Goal: Navigation & Orientation: Find specific page/section

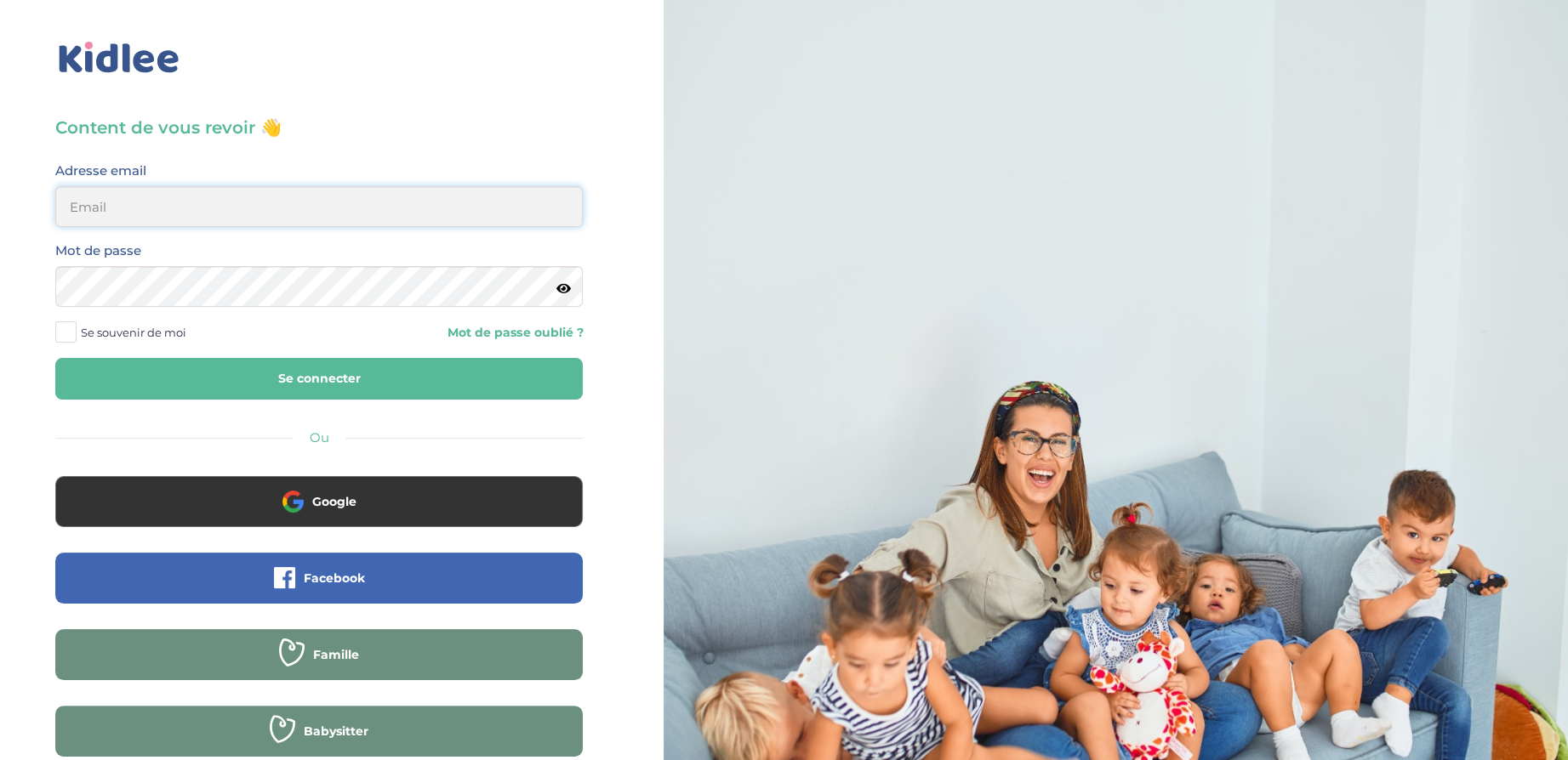
type input "[EMAIL_ADDRESS][DOMAIN_NAME]"
click at [68, 335] on span at bounding box center [66, 332] width 21 height 21
click at [0, 0] on input "Se souvenir de moi" at bounding box center [0, 0] width 0 height 0
click at [139, 376] on button "Se connecter" at bounding box center [318, 379] width 527 height 42
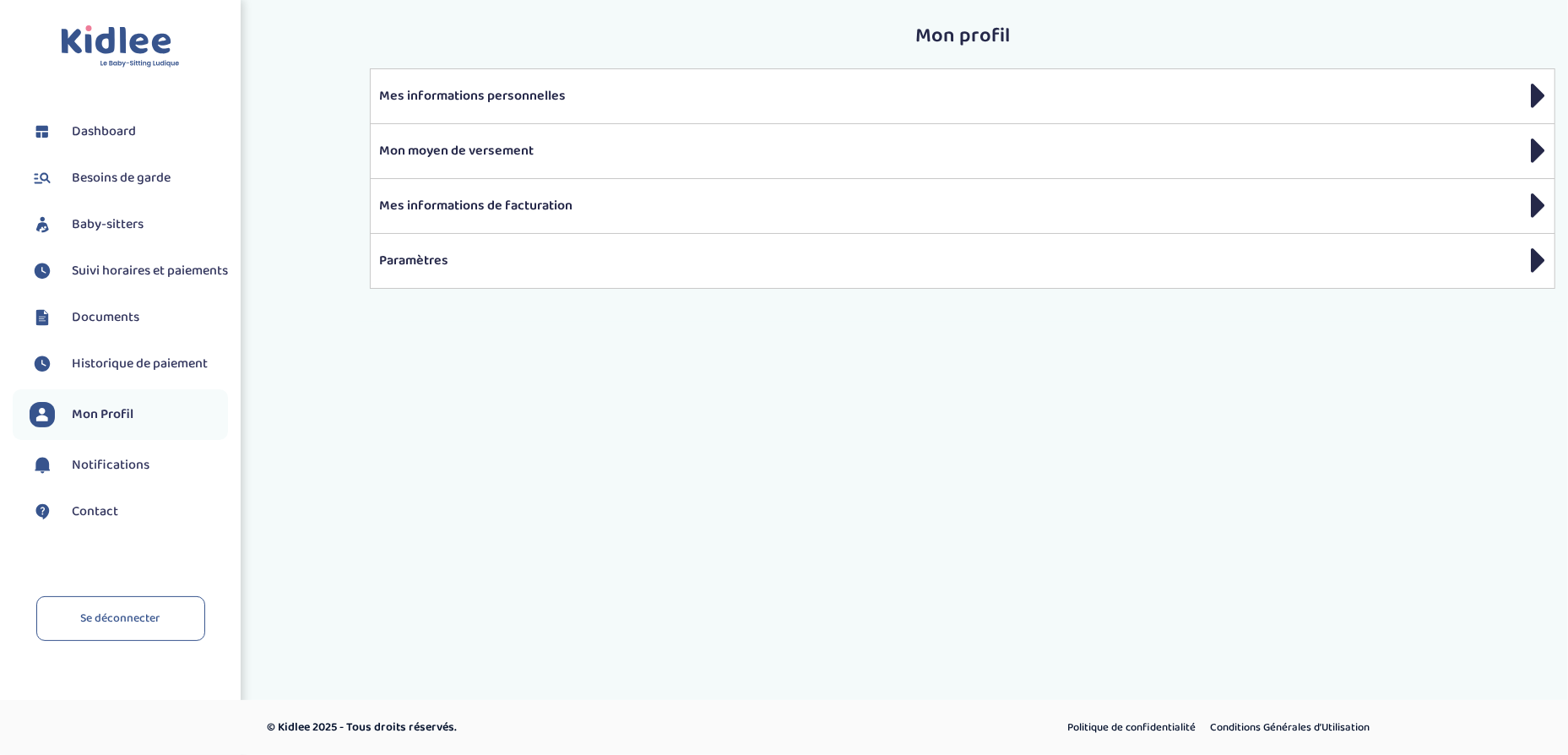
click at [124, 280] on span "Suivi horaires et paiements" at bounding box center [149, 271] width 156 height 20
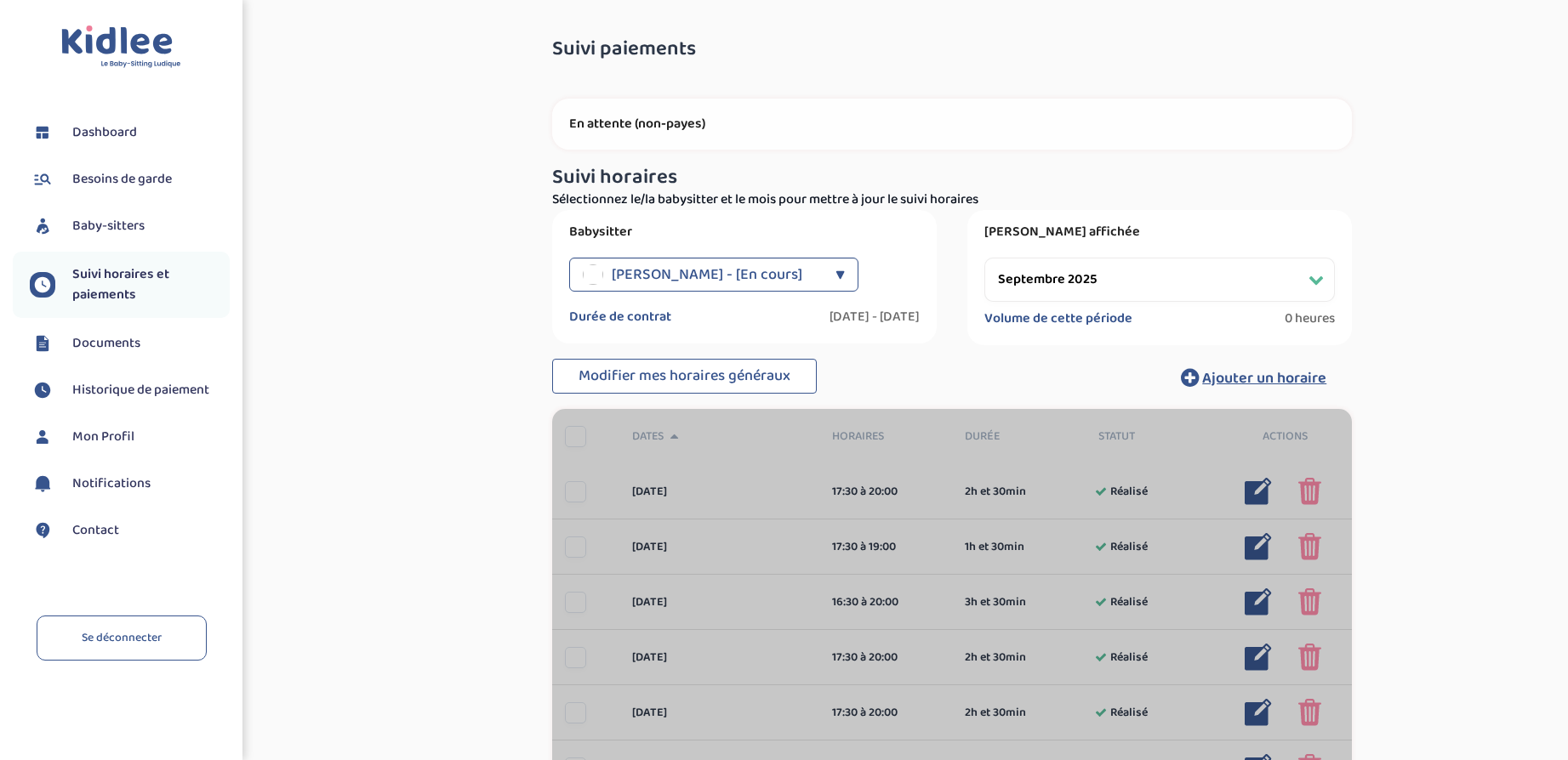
select select "septembre 2025"
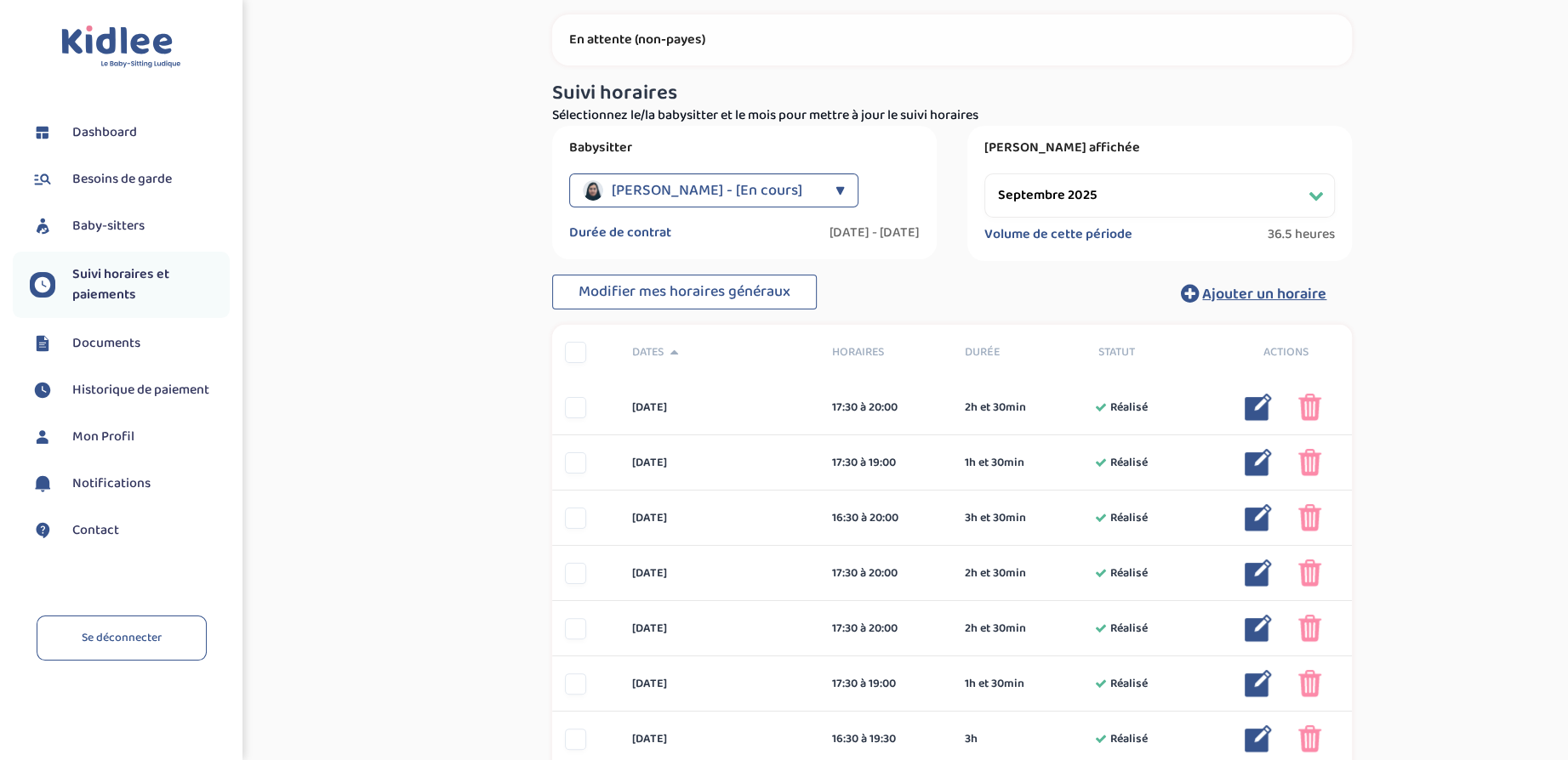
scroll to position [85, 0]
click at [1527, 213] on div "Suivi paiements KhHFQ5jNKtV3tZHLmhAdWBPKVrusbV6FLbMUJ7fA En attente (non-payes)…" at bounding box center [952, 658] width 1206 height 1435
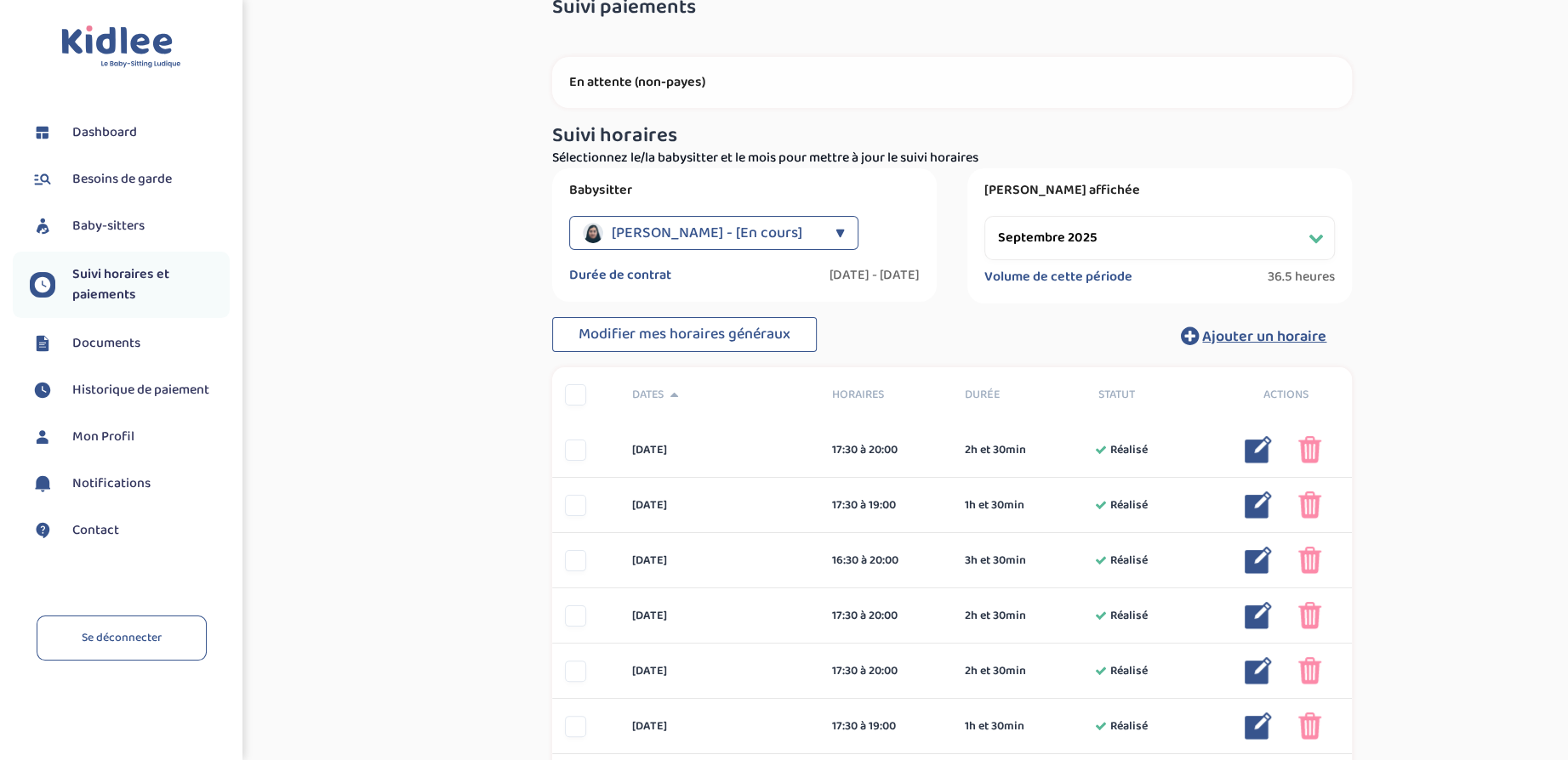
scroll to position [0, 0]
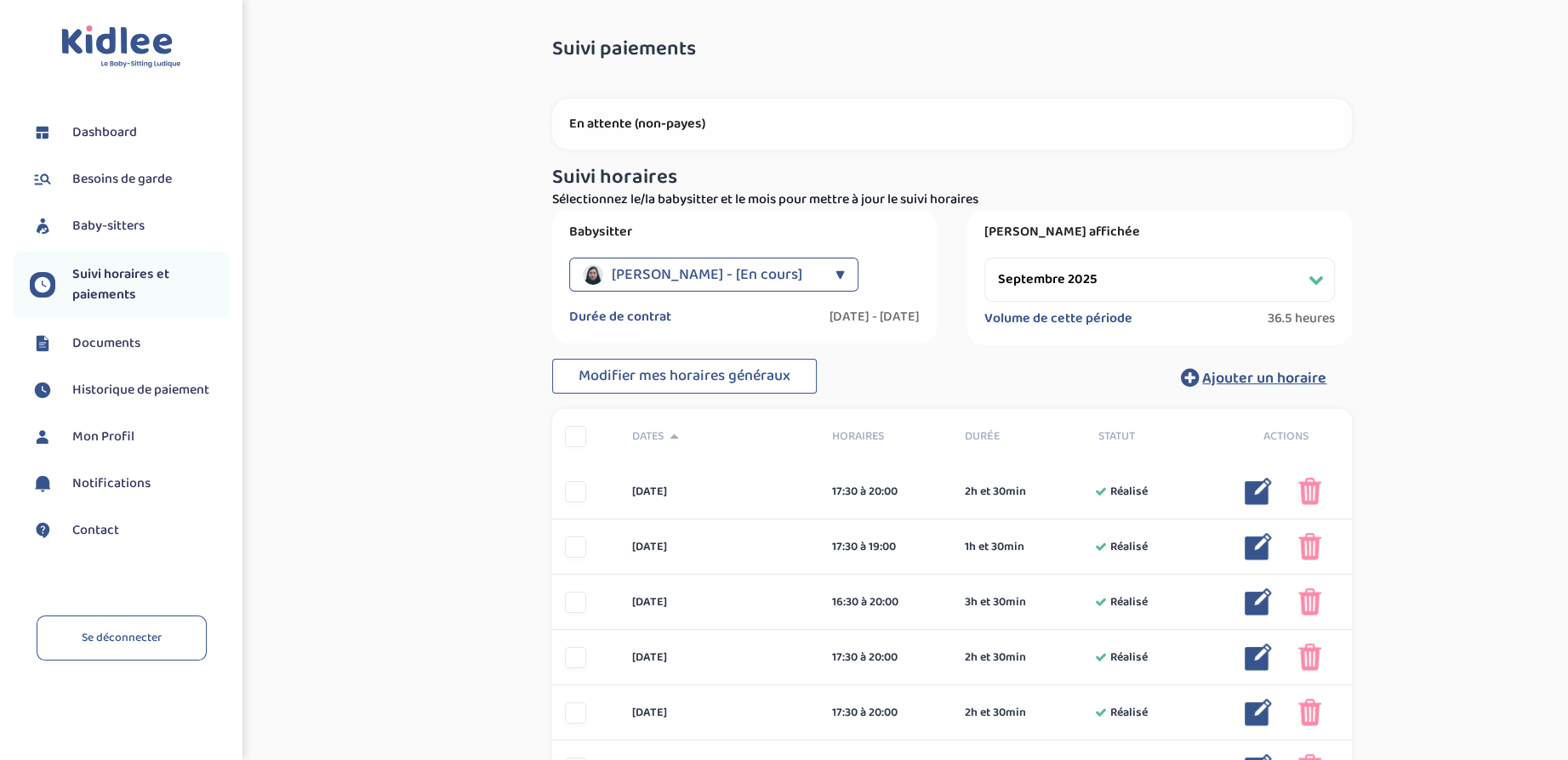
click at [104, 341] on span "Documents" at bounding box center [106, 343] width 68 height 20
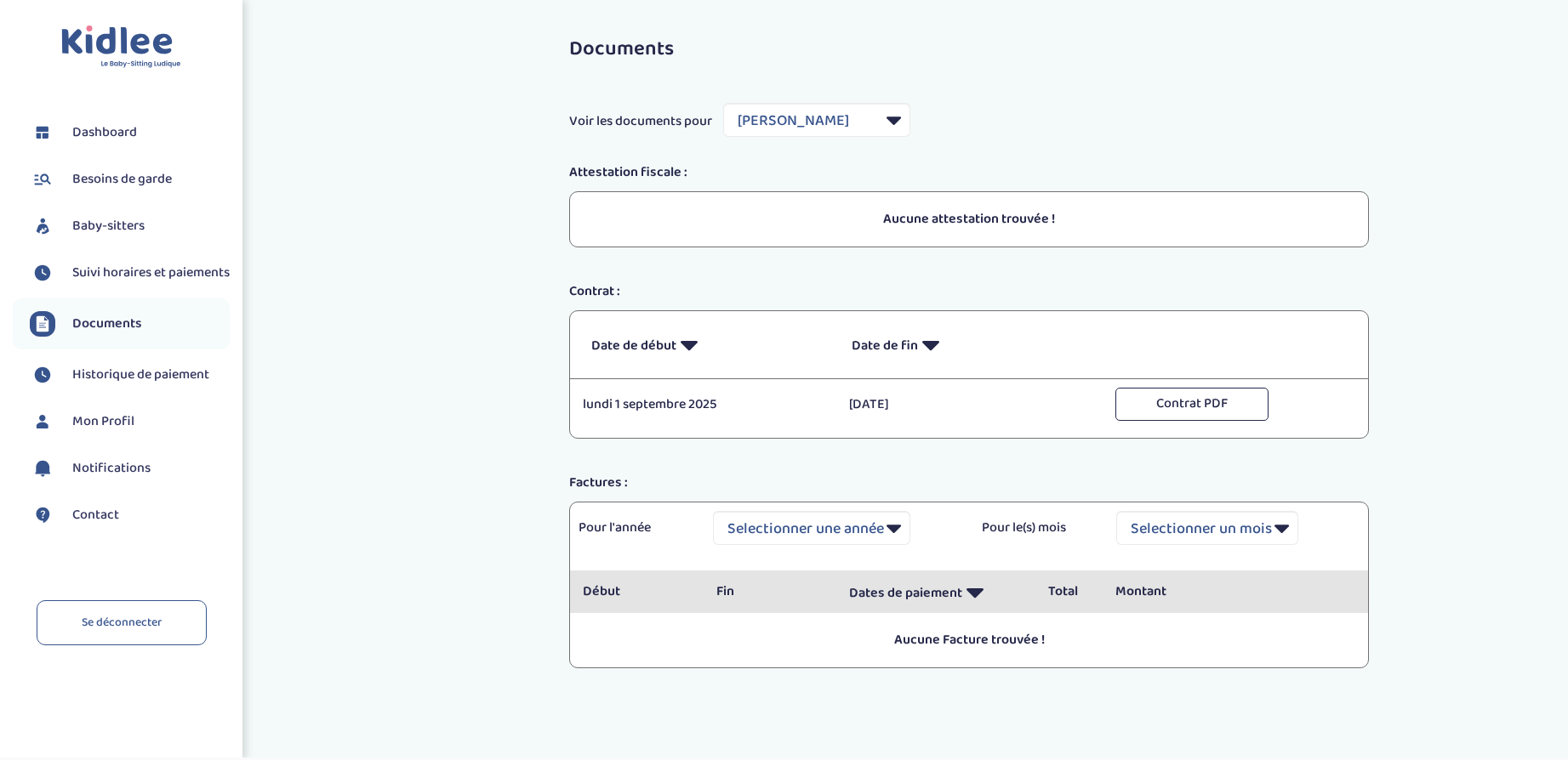
select select "36069"
click at [137, 181] on span "Besoins de garde" at bounding box center [122, 179] width 100 height 20
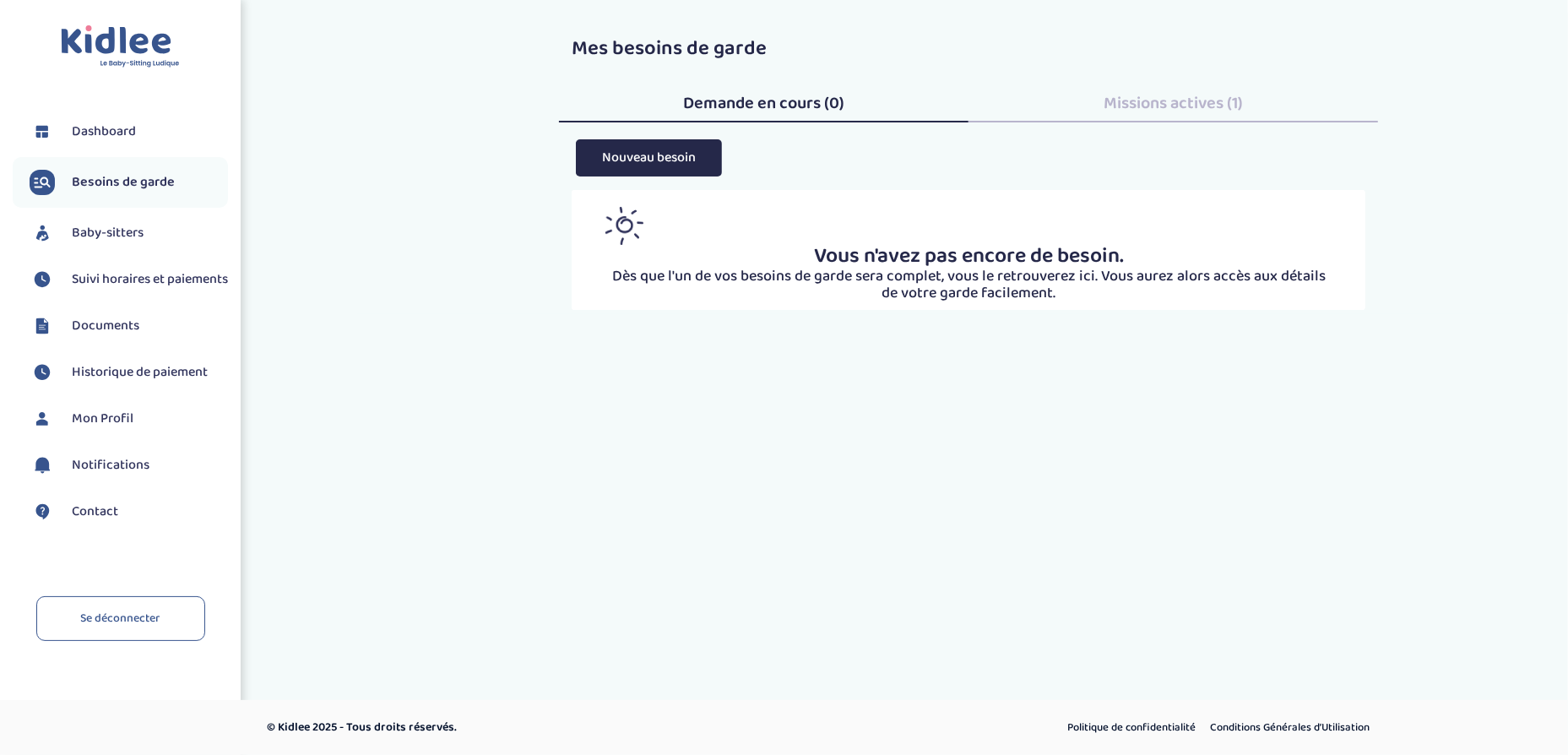
click at [132, 428] on span "Mon Profil" at bounding box center [102, 419] width 62 height 20
